Goal: Find specific page/section: Find specific page/section

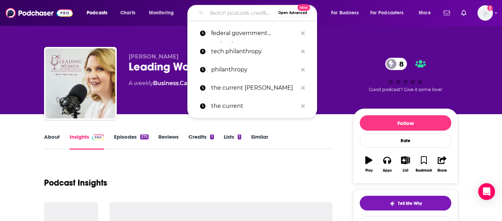
click at [230, 15] on input "Search podcasts, credits, & more..." at bounding box center [241, 12] width 69 height 11
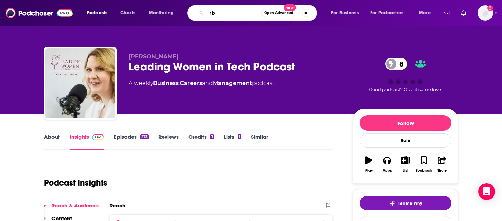
type input "r"
type input "tbpn"
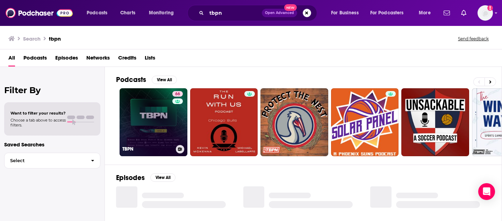
click at [155, 143] on link "66 TBPN" at bounding box center [154, 122] width 68 height 68
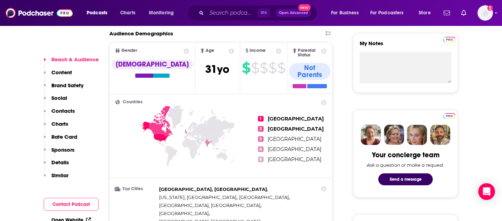
scroll to position [306, 0]
